Goal: Browse casually

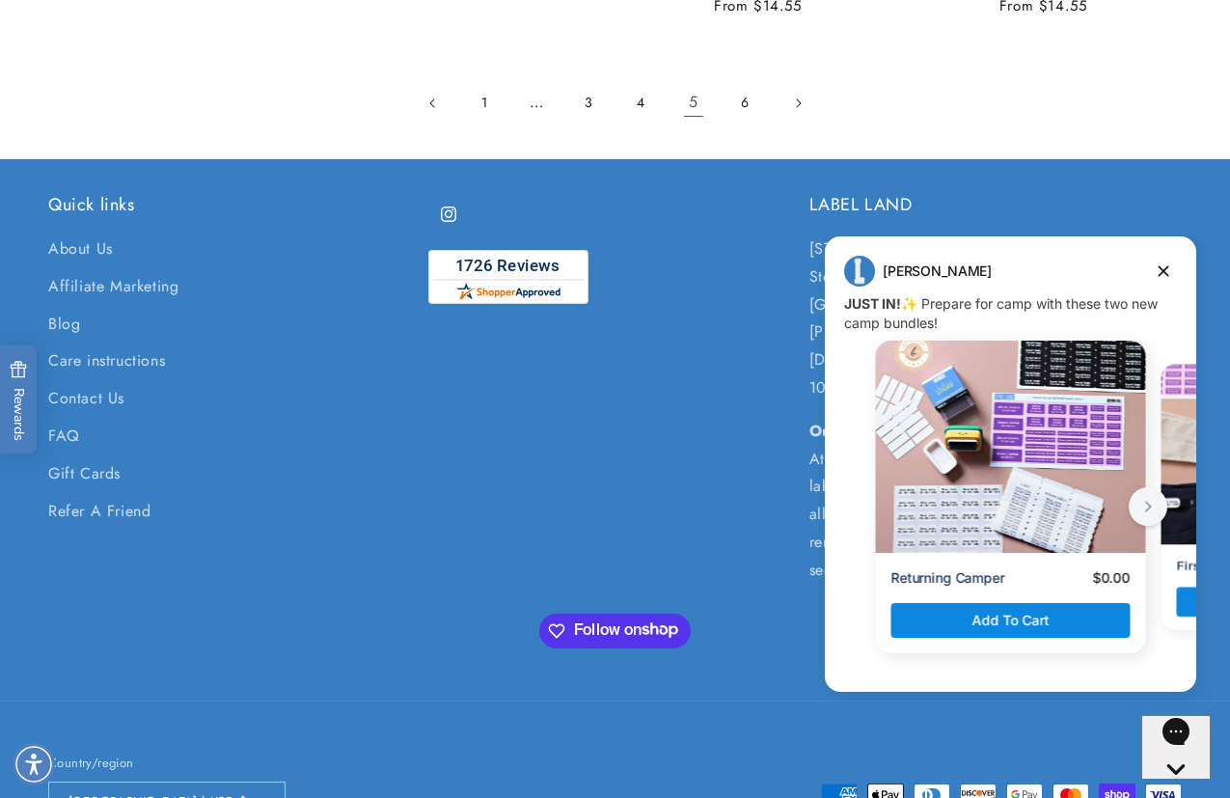
scroll to position [3984, 0]
